Goal: Use online tool/utility: Utilize a website feature to perform a specific function

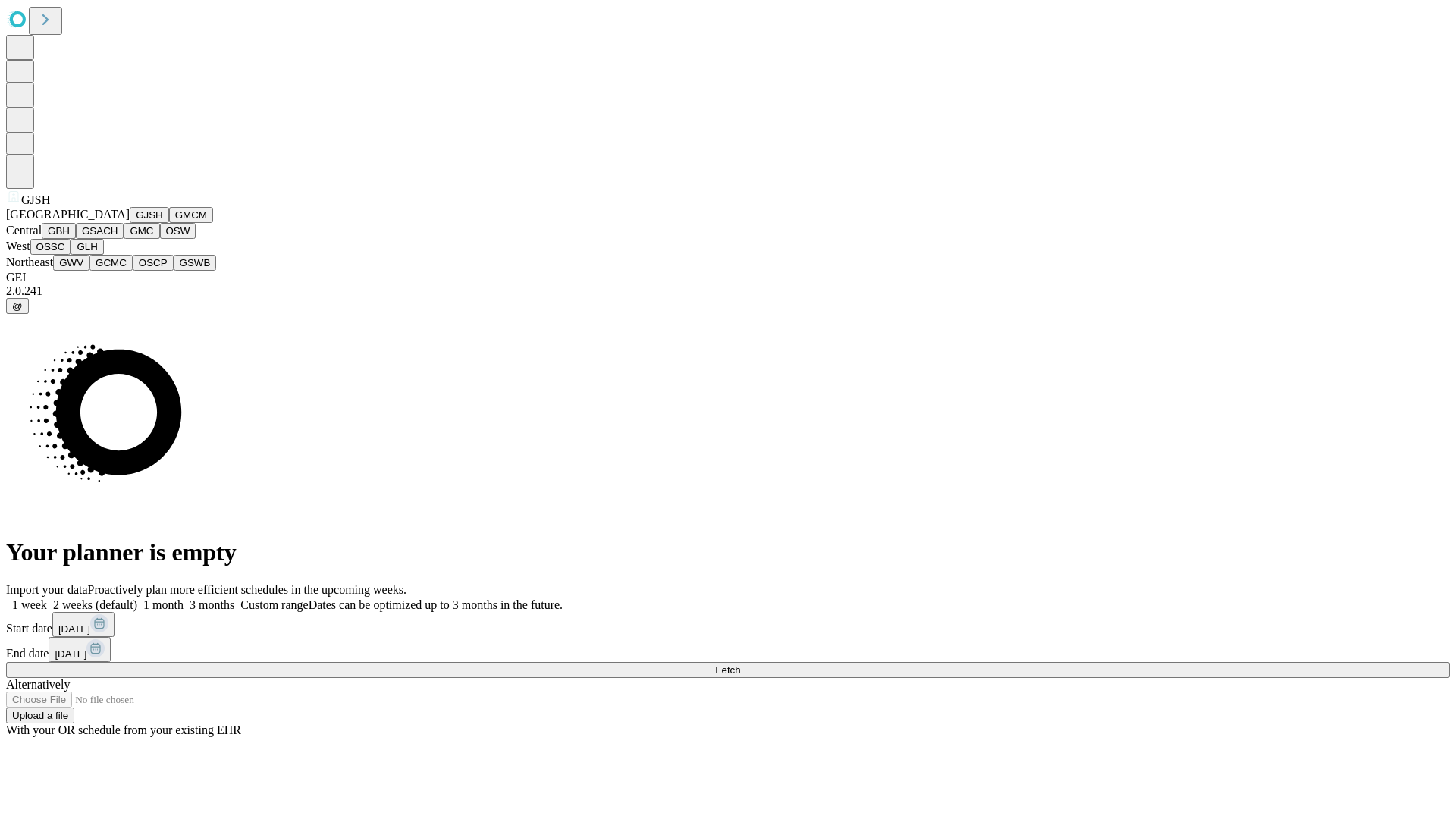
click at [129, 223] on button "GJSH" at bounding box center [148, 214] width 39 height 16
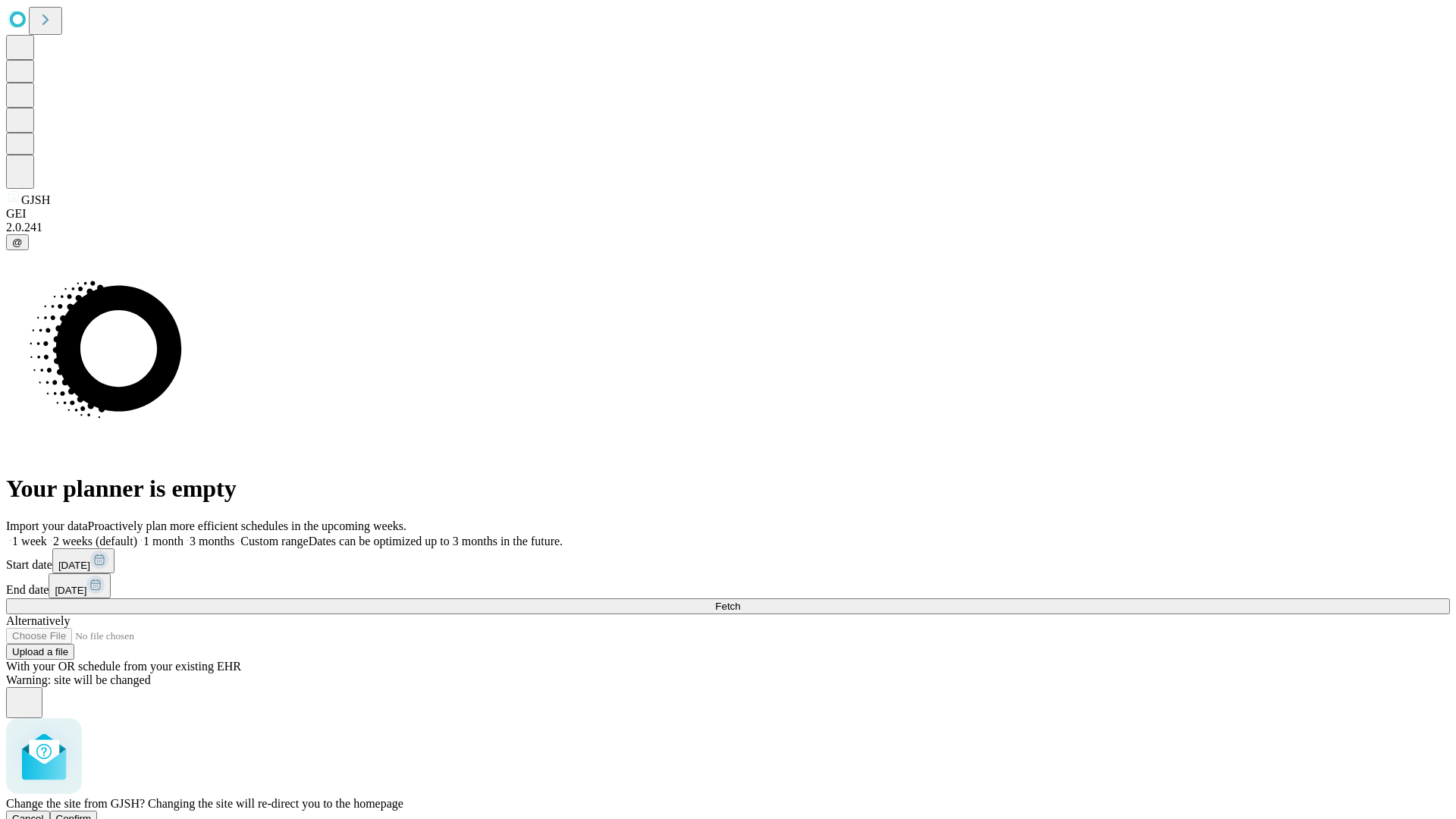
click at [92, 813] on span "Confirm" at bounding box center [73, 819] width 36 height 12
click at [138, 535] on label "2 weeks (default)" at bounding box center [92, 540] width 90 height 13
click at [741, 600] on span "Fetch" at bounding box center [728, 606] width 25 height 12
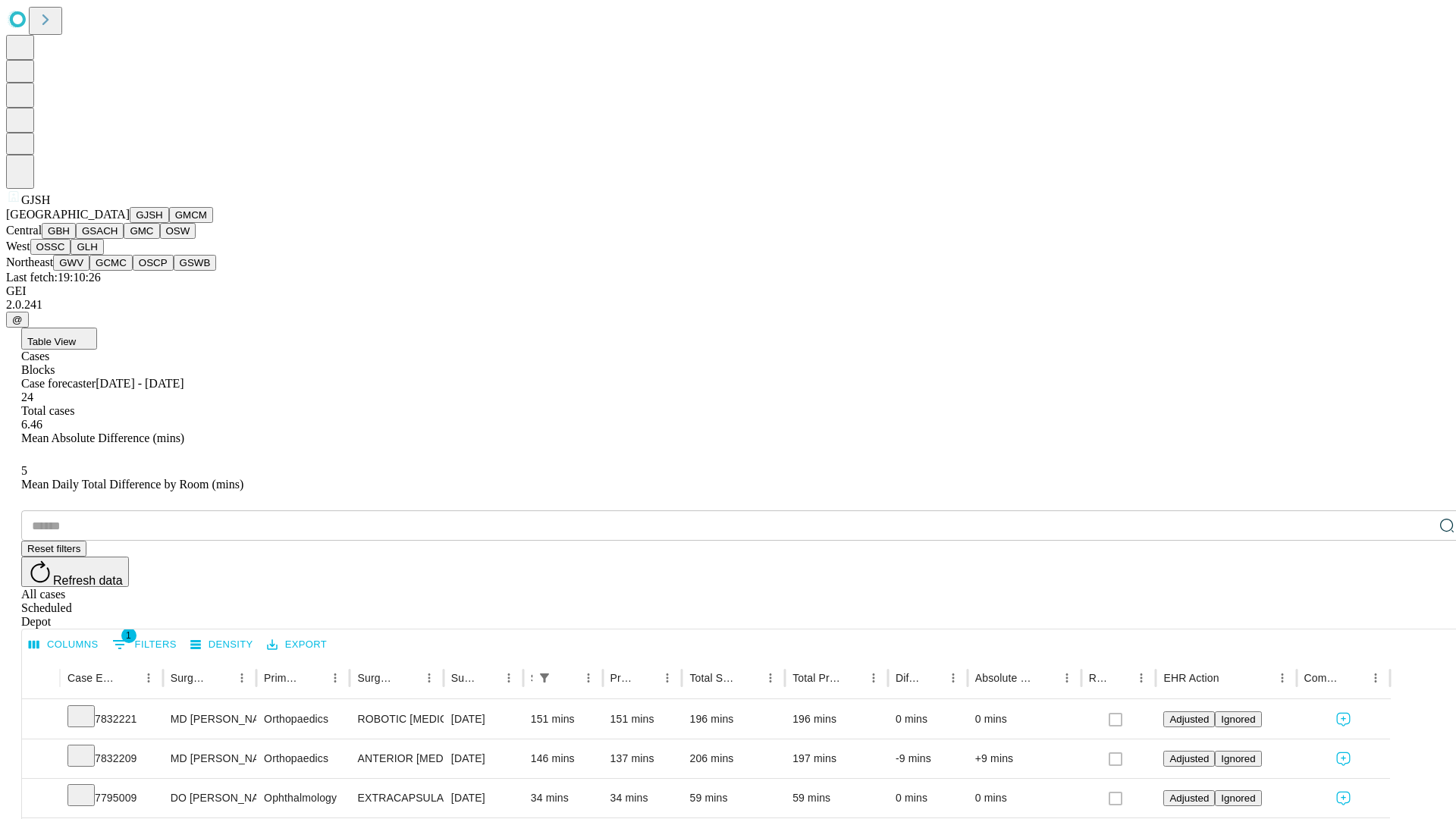
click at [169, 223] on button "GMCM" at bounding box center [191, 214] width 44 height 16
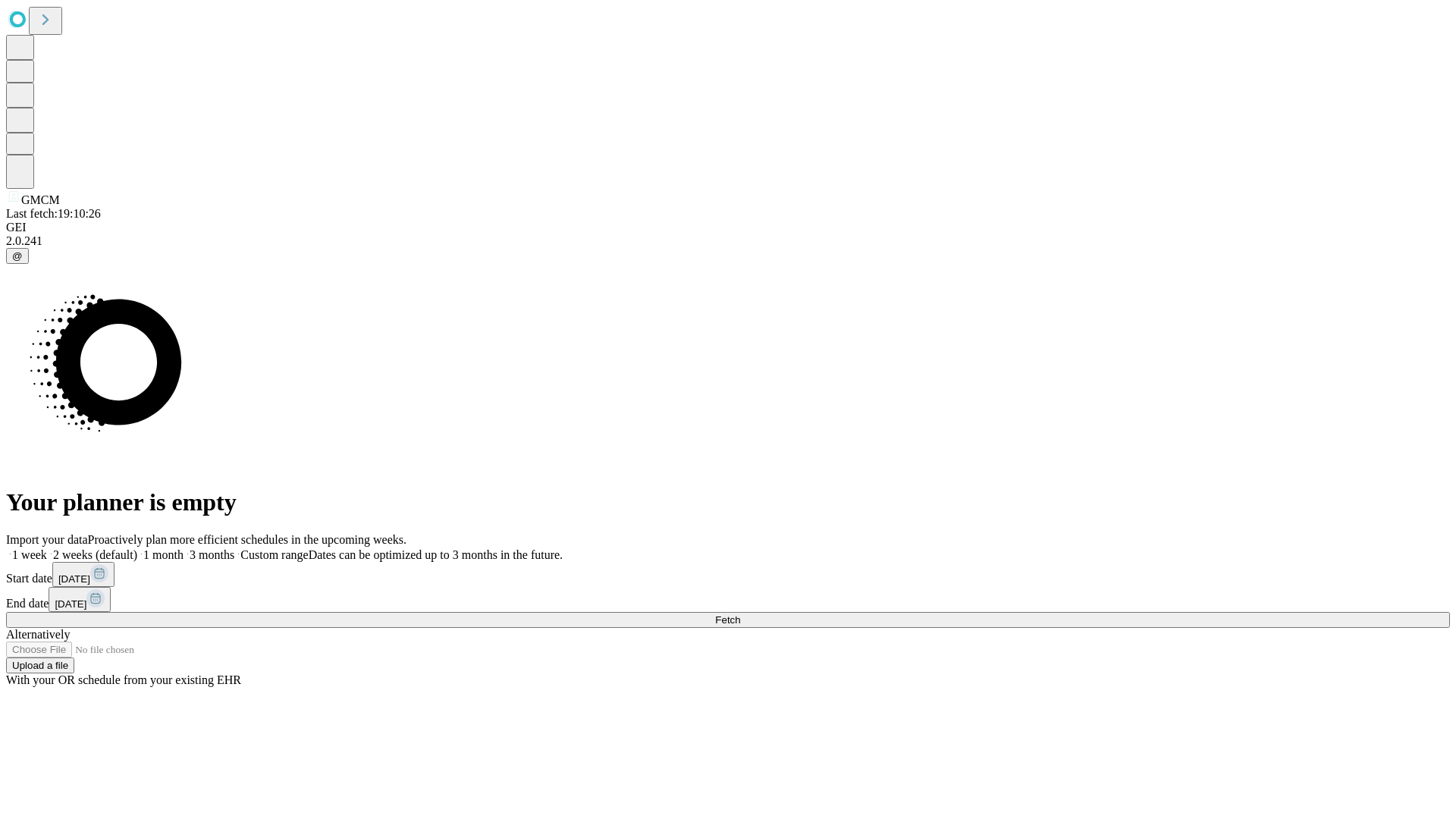
click at [138, 548] on label "2 weeks (default)" at bounding box center [92, 554] width 90 height 13
click at [741, 615] on span "Fetch" at bounding box center [728, 621] width 25 height 12
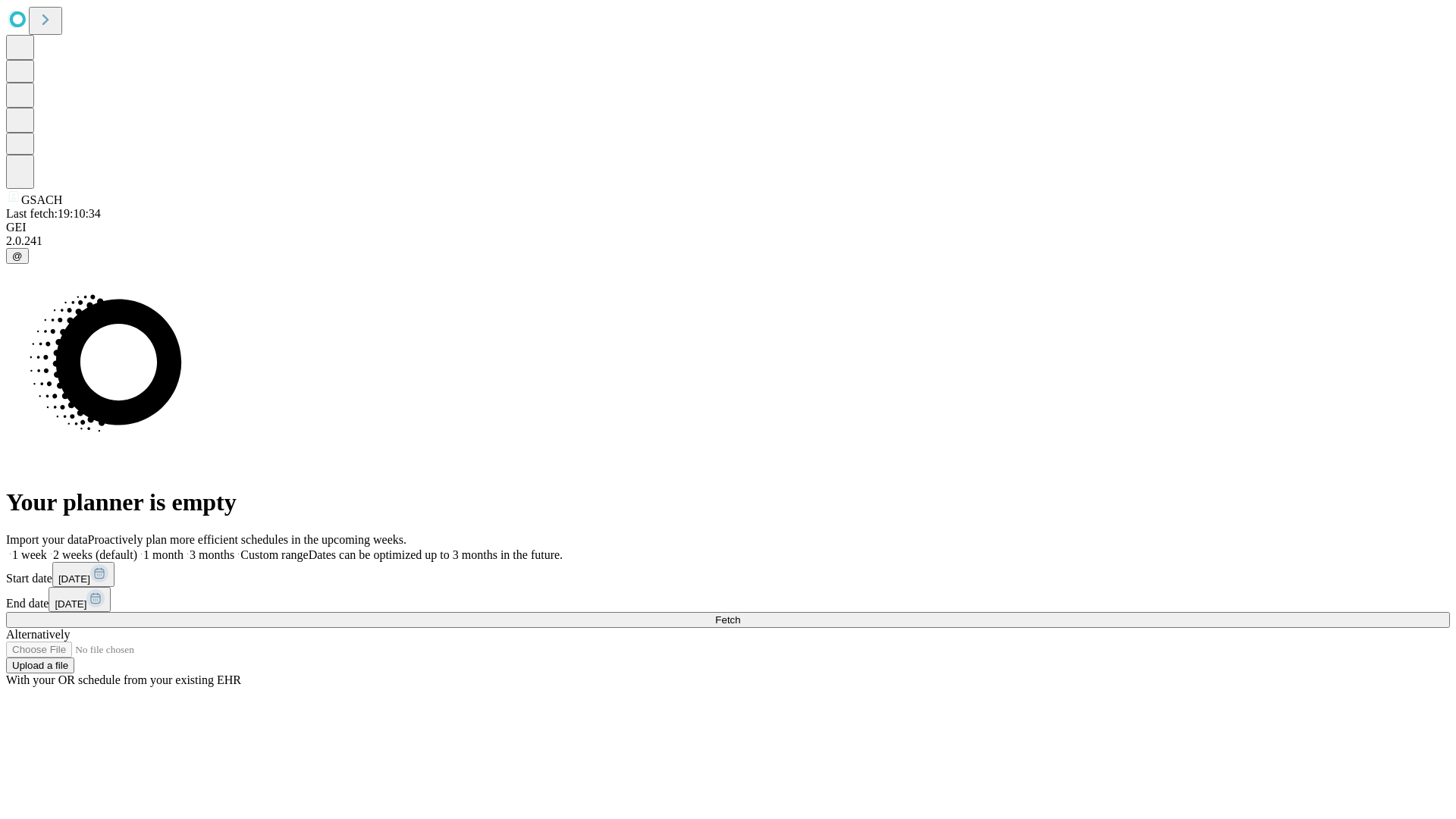
click at [138, 548] on label "2 weeks (default)" at bounding box center [92, 554] width 90 height 13
click at [741, 615] on span "Fetch" at bounding box center [728, 621] width 25 height 12
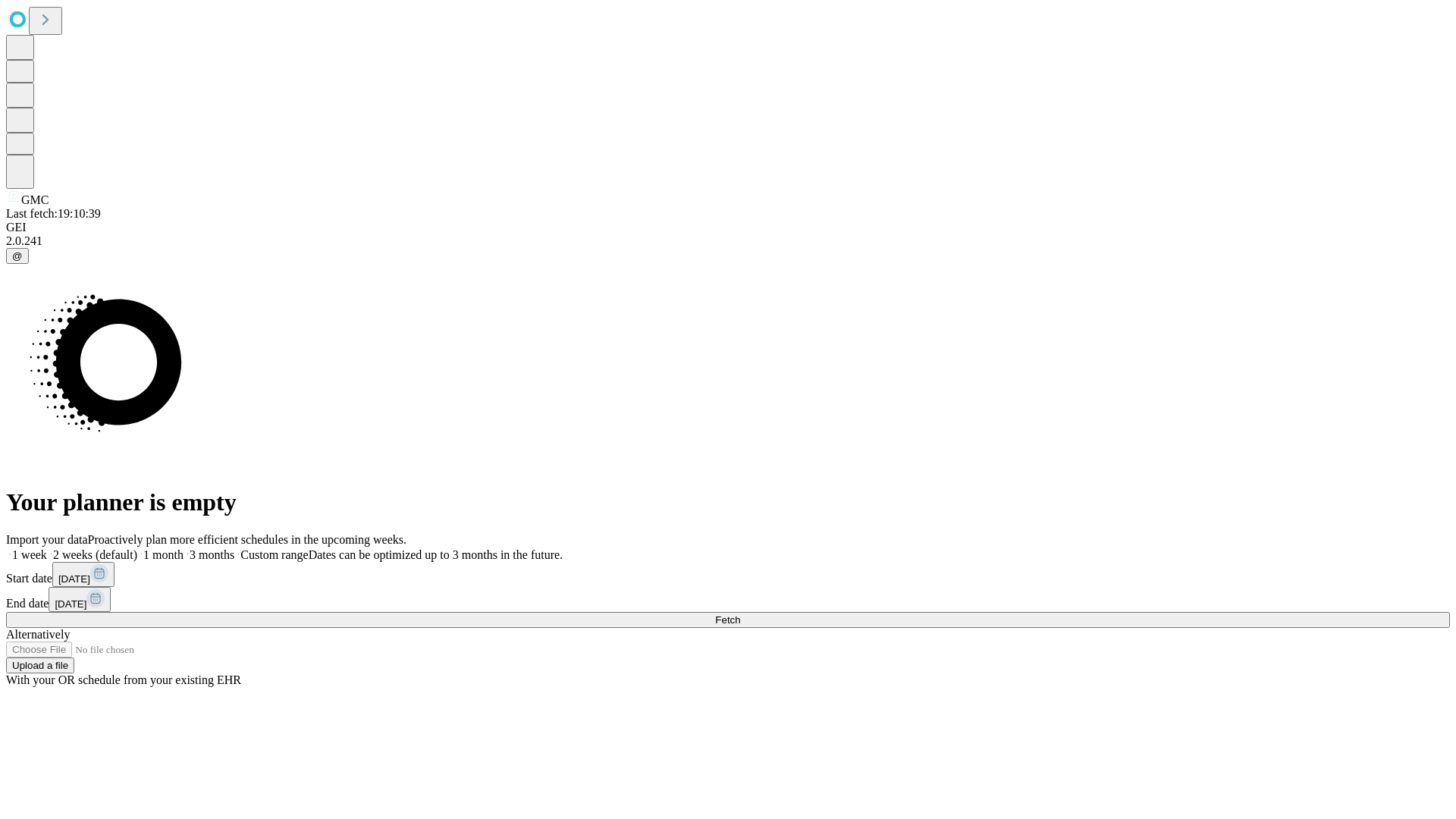
click at [138, 548] on label "2 weeks (default)" at bounding box center [92, 554] width 90 height 13
click at [741, 615] on span "Fetch" at bounding box center [728, 621] width 25 height 12
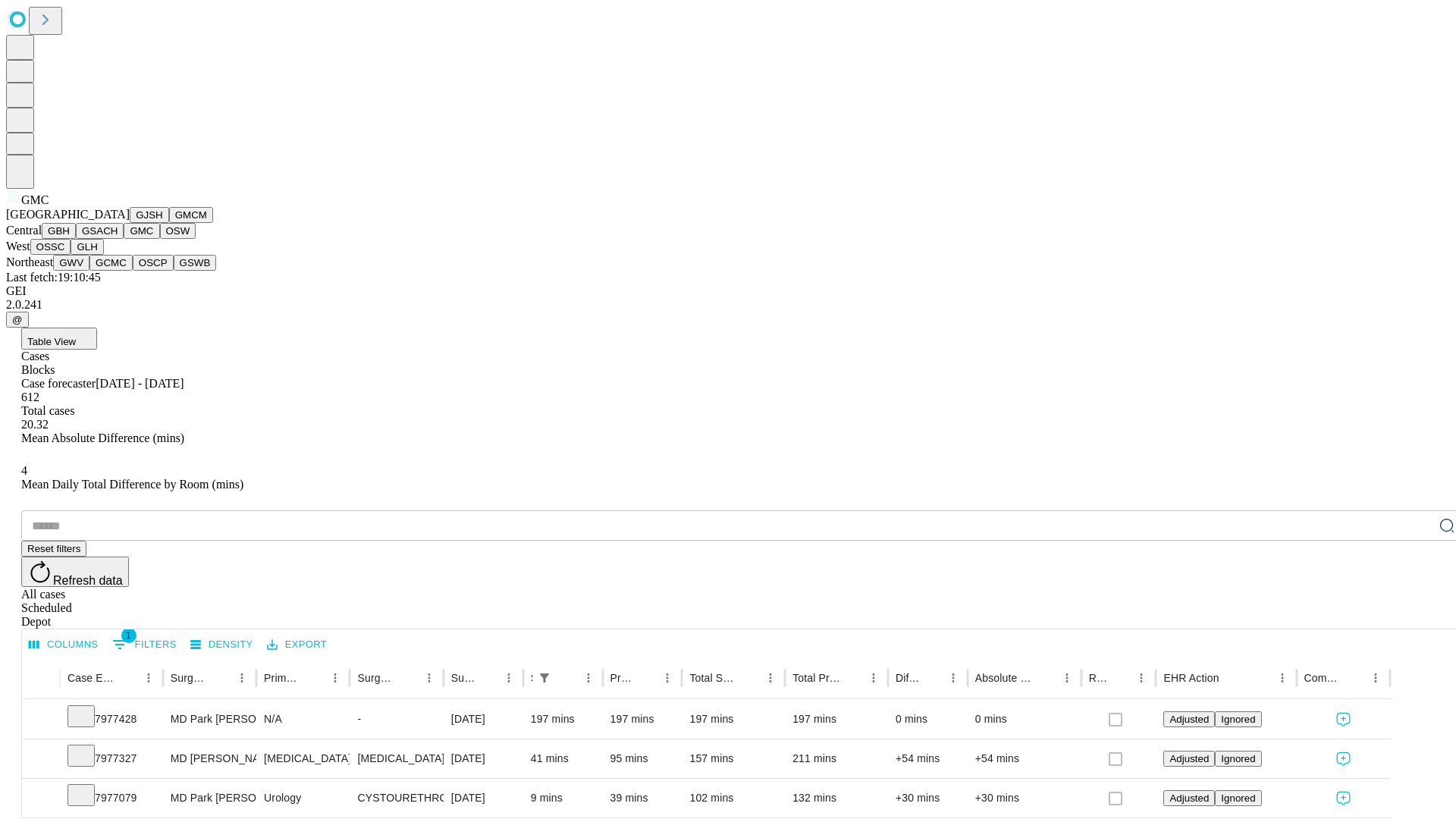
click at [160, 239] on button "OSW" at bounding box center [178, 230] width 37 height 16
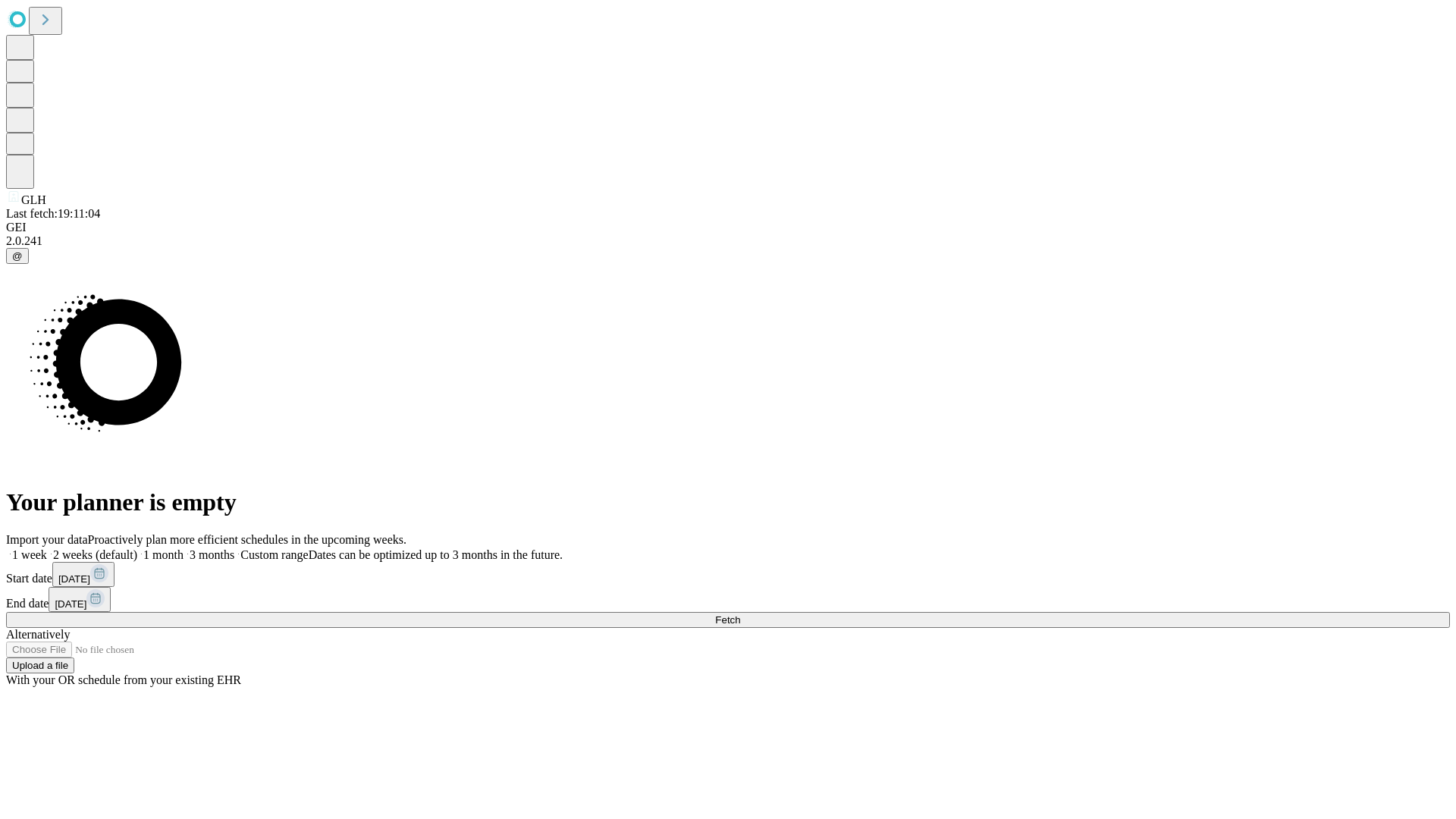
click at [138, 548] on label "2 weeks (default)" at bounding box center [92, 554] width 90 height 13
click at [741, 615] on span "Fetch" at bounding box center [728, 621] width 25 height 12
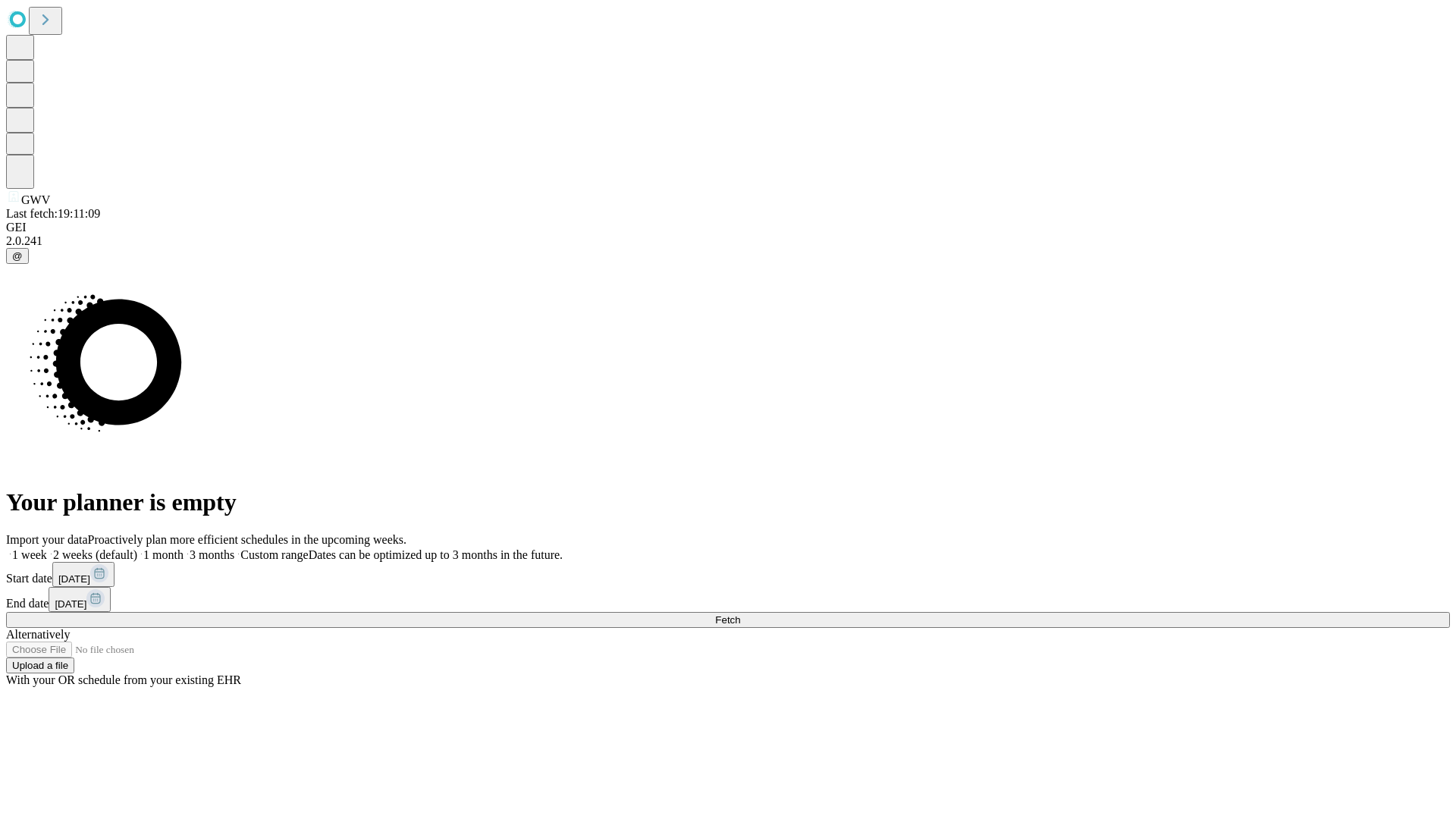
click at [138, 548] on label "2 weeks (default)" at bounding box center [92, 554] width 90 height 13
click at [741, 615] on span "Fetch" at bounding box center [728, 621] width 25 height 12
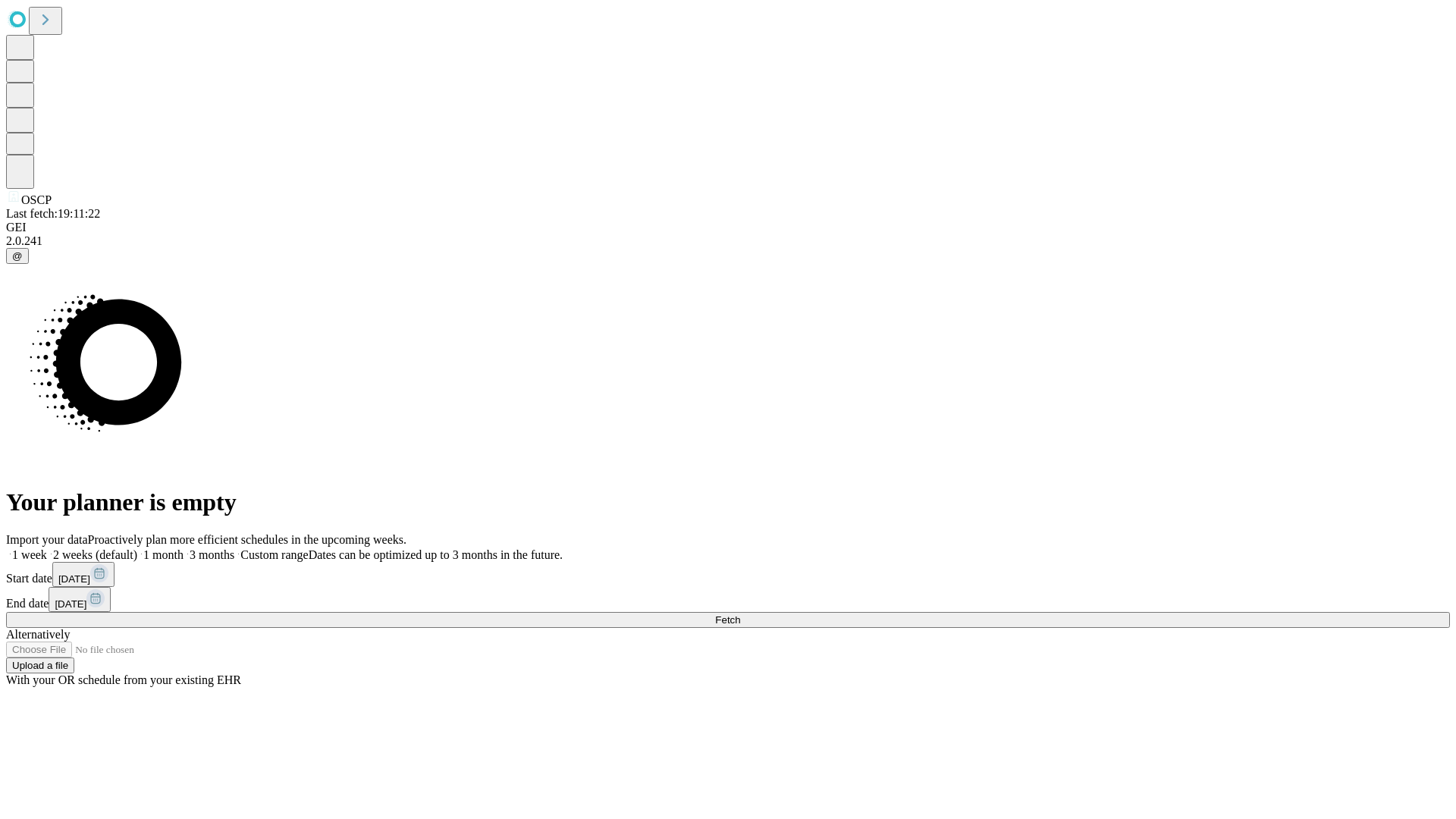
click at [138, 548] on label "2 weeks (default)" at bounding box center [92, 554] width 90 height 13
click at [741, 615] on span "Fetch" at bounding box center [728, 621] width 25 height 12
